Goal: Transaction & Acquisition: Purchase product/service

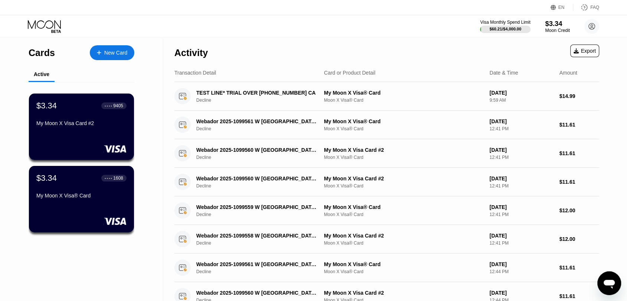
click at [549, 30] on div "Moon Credit" at bounding box center [557, 30] width 25 height 5
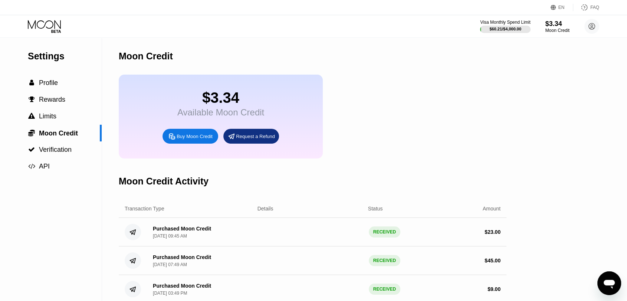
click at [197, 140] on div "Buy Moon Credit" at bounding box center [195, 136] width 36 height 6
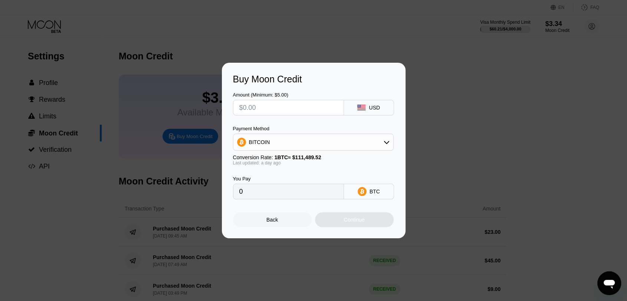
click at [297, 103] on input "text" at bounding box center [288, 107] width 98 height 15
type input "$3"
type input "0.00002675"
type input "$37"
type input "0.00032989"
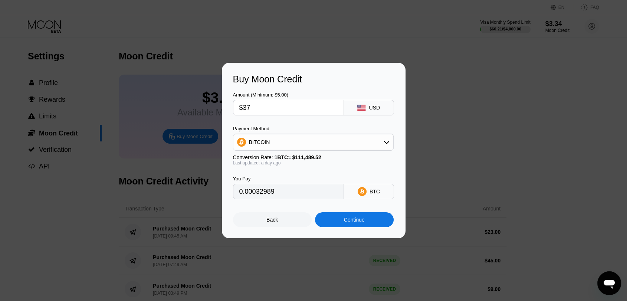
type input "$37"
type input "0.00033016"
click at [349, 223] on div "Continue" at bounding box center [354, 220] width 21 height 6
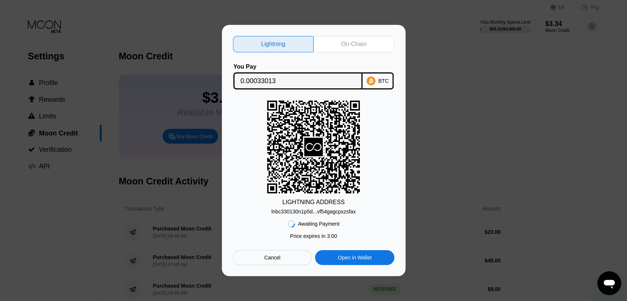
click at [354, 43] on div "On-Chain" at bounding box center [353, 43] width 25 height 7
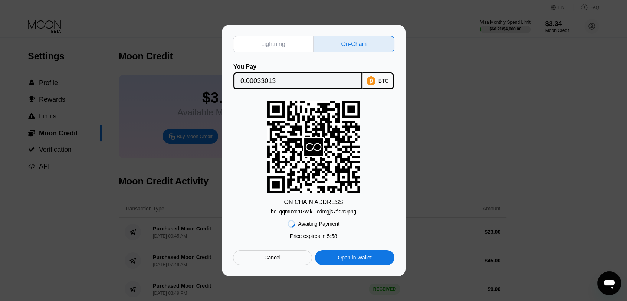
click at [323, 212] on div "bc1qqmuxcr07wlk...cdmgjs7fk2r0png" at bounding box center [313, 212] width 85 height 6
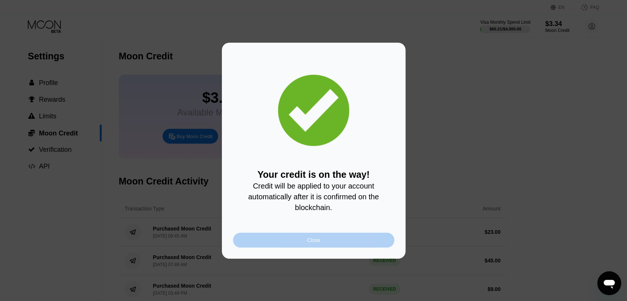
click at [339, 248] on div "Close" at bounding box center [313, 240] width 161 height 15
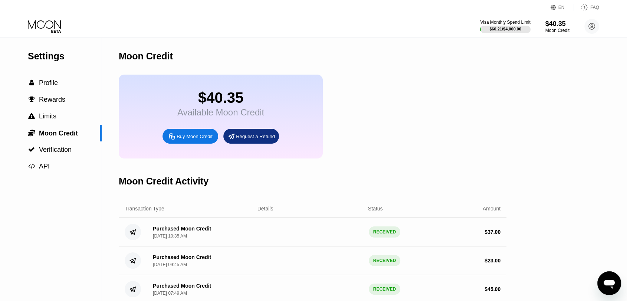
click at [49, 24] on icon at bounding box center [45, 26] width 35 height 13
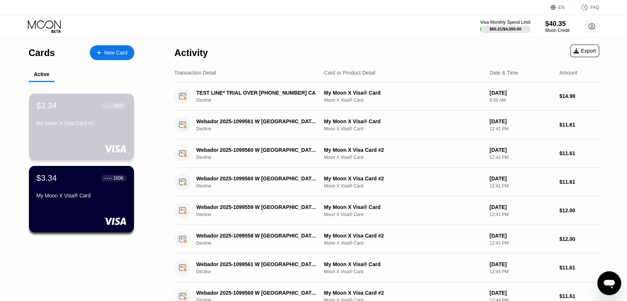
click at [75, 122] on div "My Moon X Visa Card #2" at bounding box center [81, 123] width 90 height 6
